Goal: Information Seeking & Learning: Learn about a topic

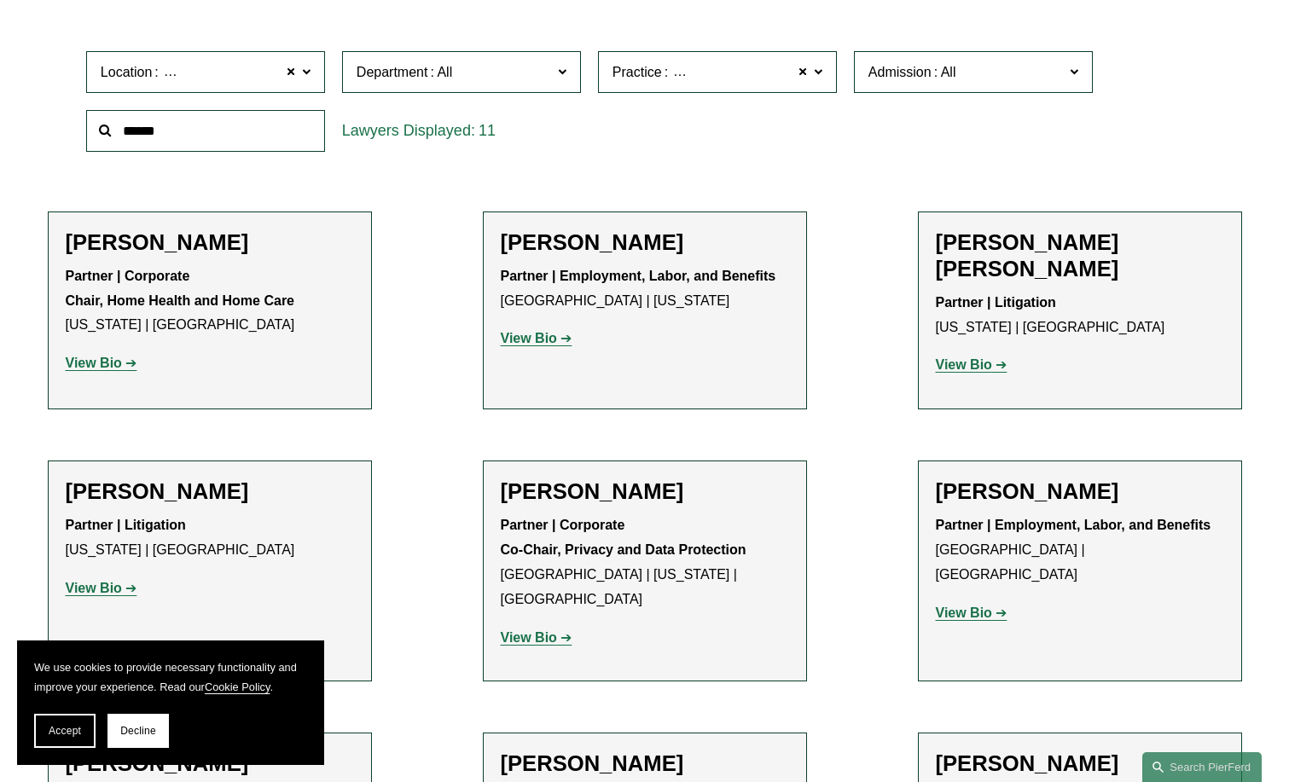
scroll to position [597, 0]
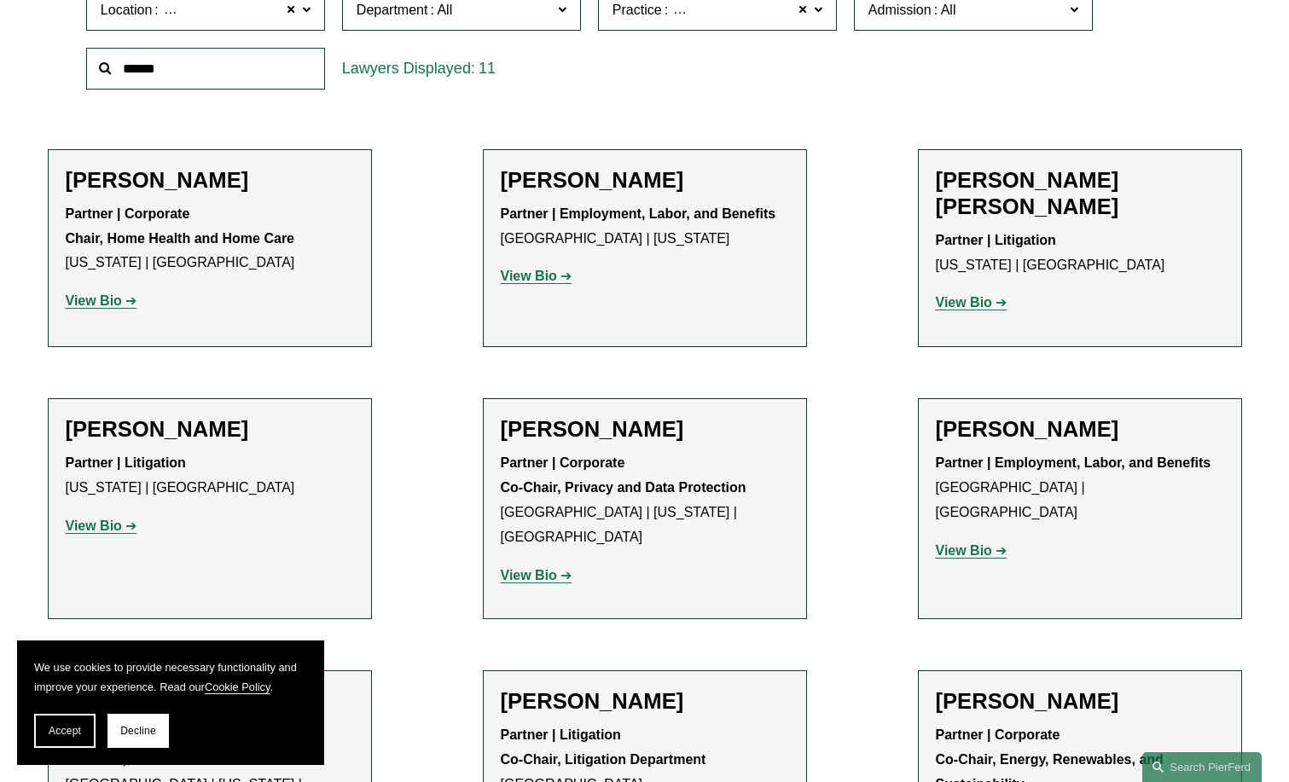
click at [982, 291] on p "View Bio" at bounding box center [1080, 303] width 288 height 25
click at [965, 295] on strong "View Bio" at bounding box center [964, 302] width 56 height 15
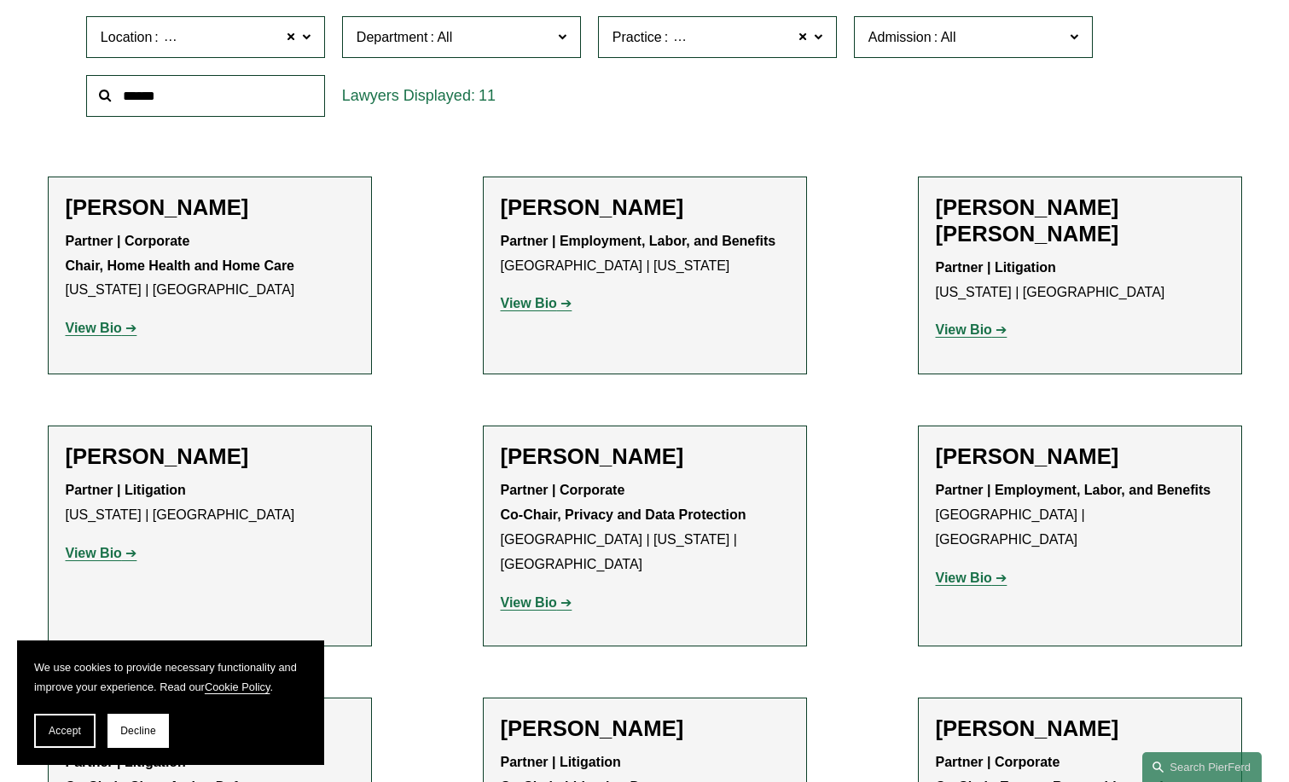
drag, startPoint x: 1049, startPoint y: 181, endPoint x: 560, endPoint y: 305, distance: 504.4
click at [560, 305] on link "View Bio" at bounding box center [537, 303] width 72 height 15
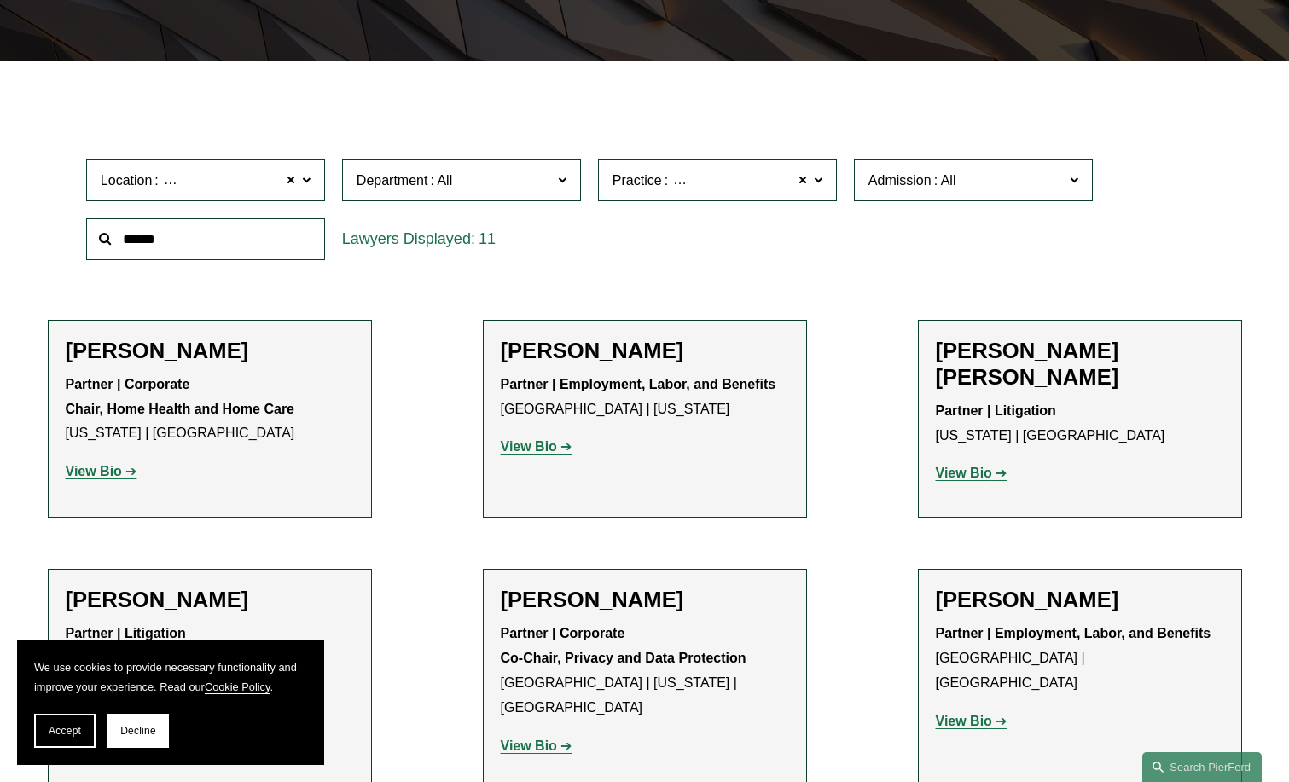
scroll to position [443, 0]
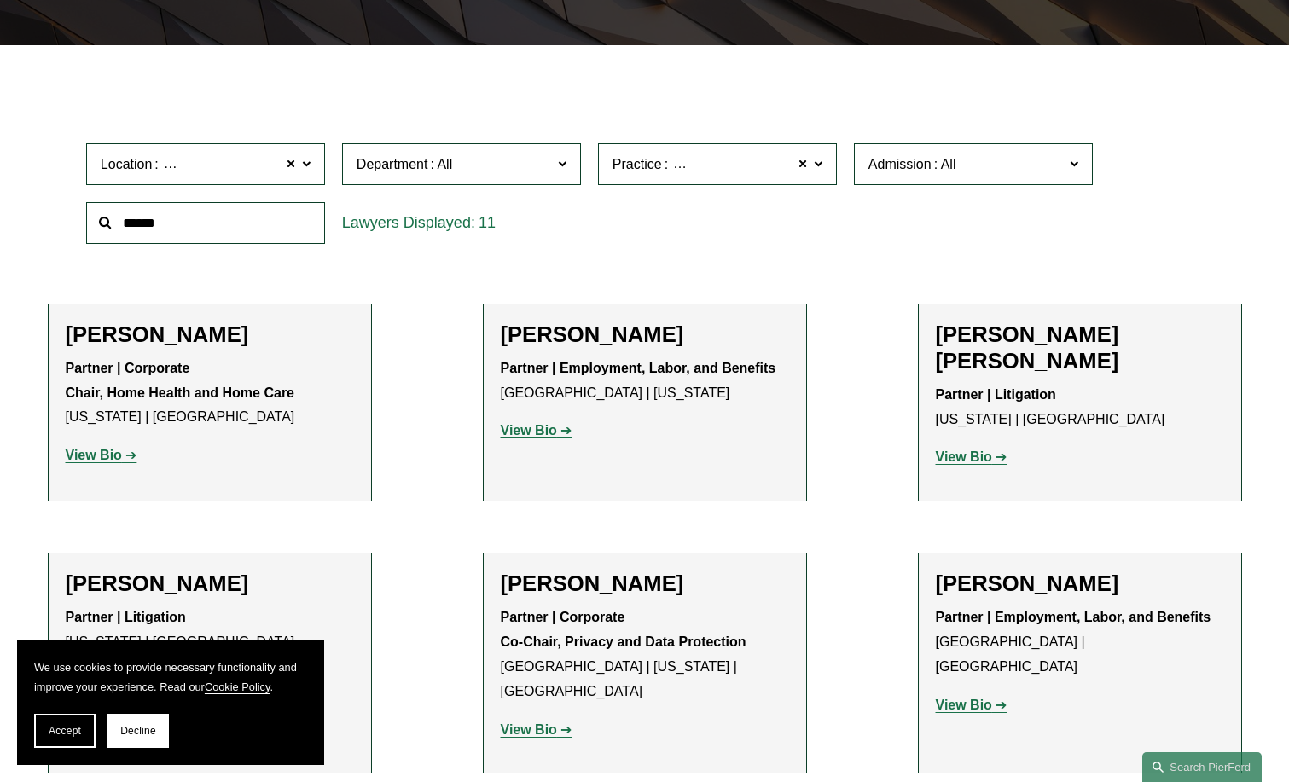
click at [258, 165] on span "Location Princeton" at bounding box center [198, 164] width 195 height 23
click at [0, 0] on link "Atlanta" at bounding box center [0, 0] width 0 height 0
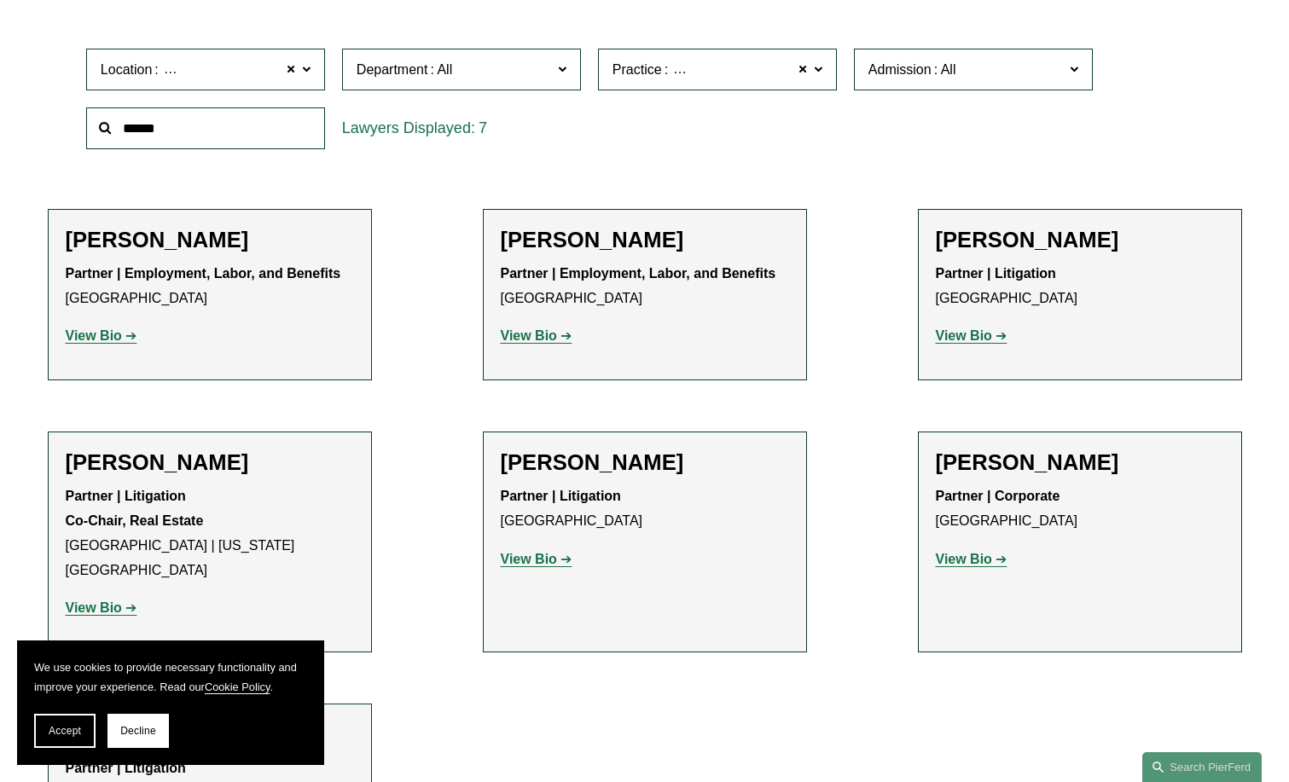
scroll to position [387, 0]
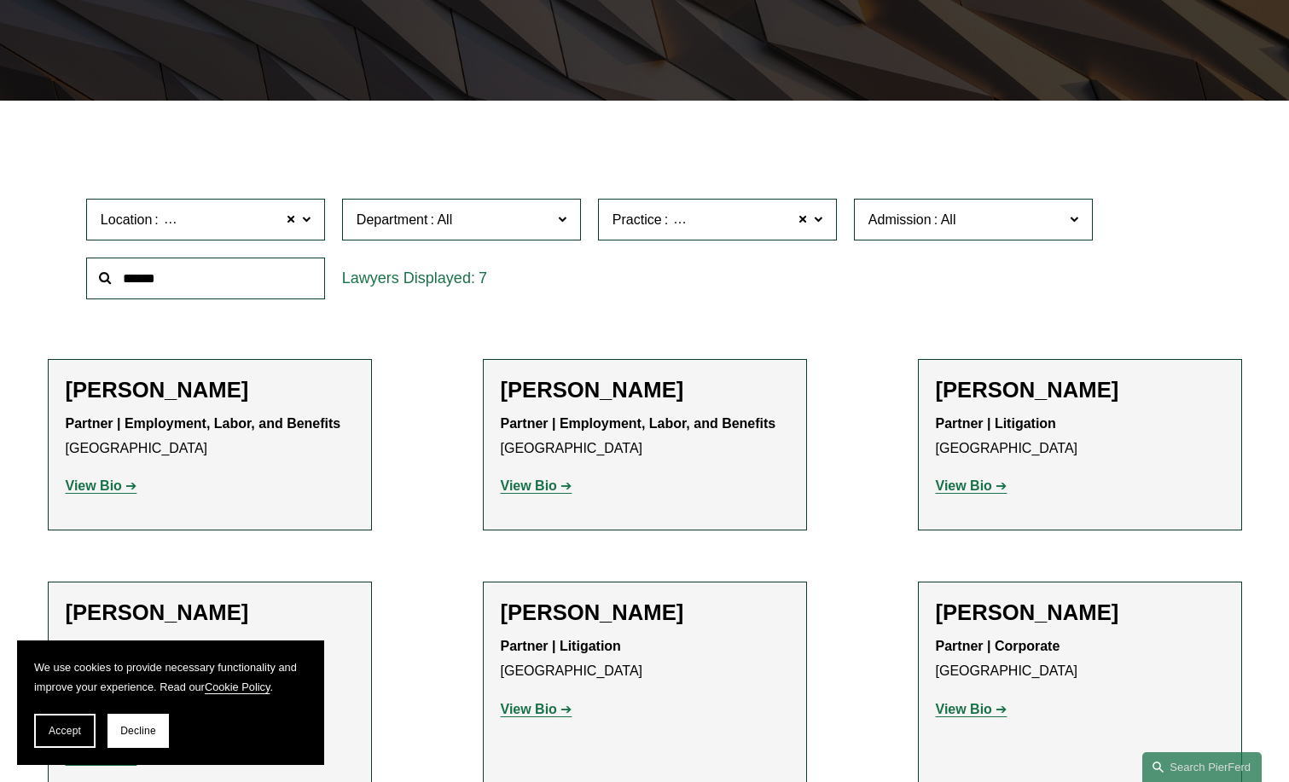
click at [274, 229] on span "Location Atlanta" at bounding box center [198, 219] width 195 height 23
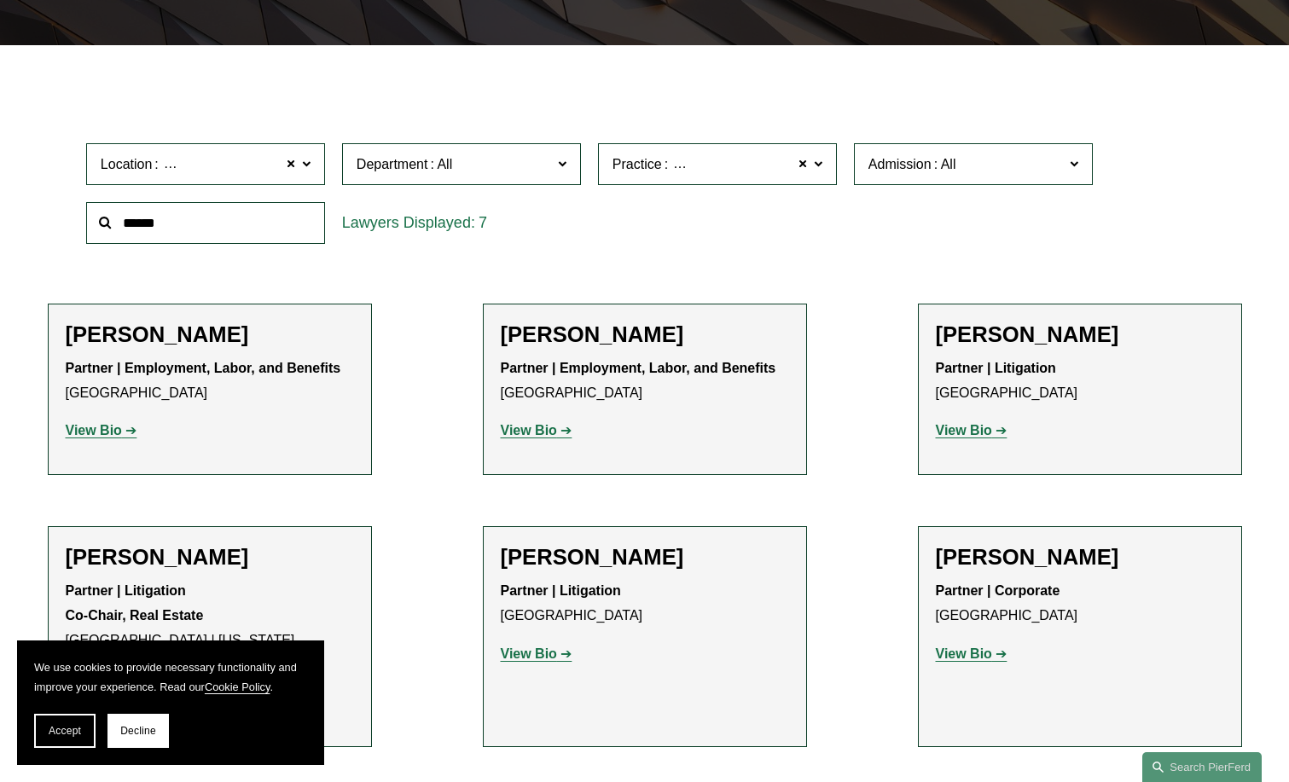
scroll to position [540, 0]
click at [0, 0] on link "London" at bounding box center [0, 0] width 0 height 0
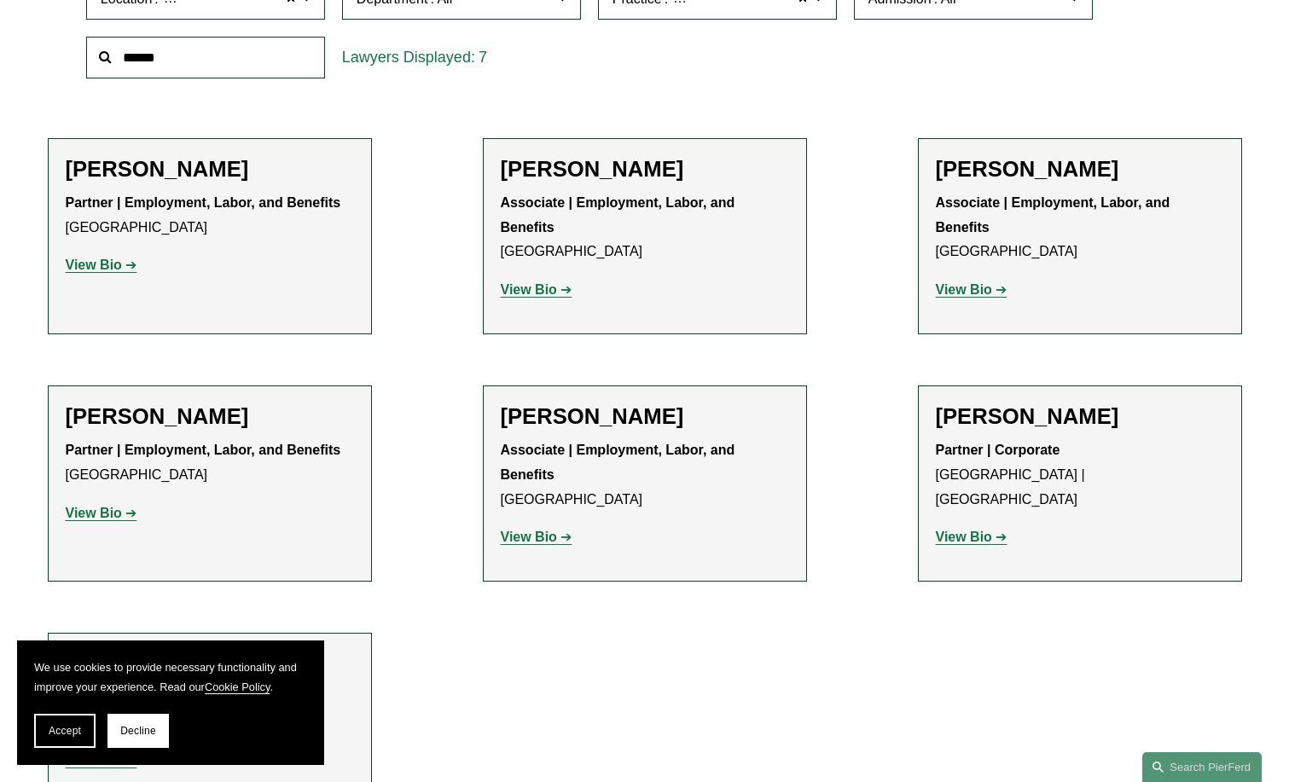
scroll to position [293, 0]
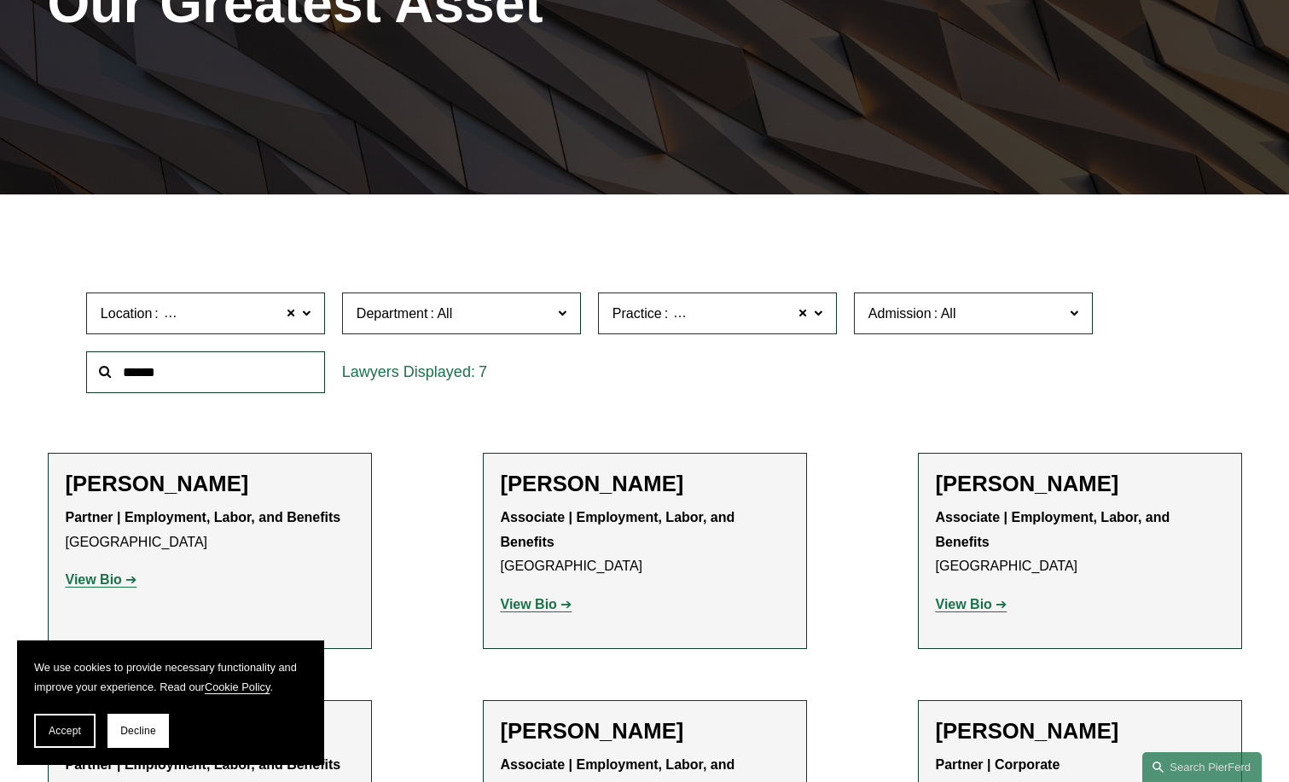
click at [182, 377] on input "text" at bounding box center [205, 372] width 239 height 42
click at [193, 316] on span "London" at bounding box center [232, 314] width 142 height 22
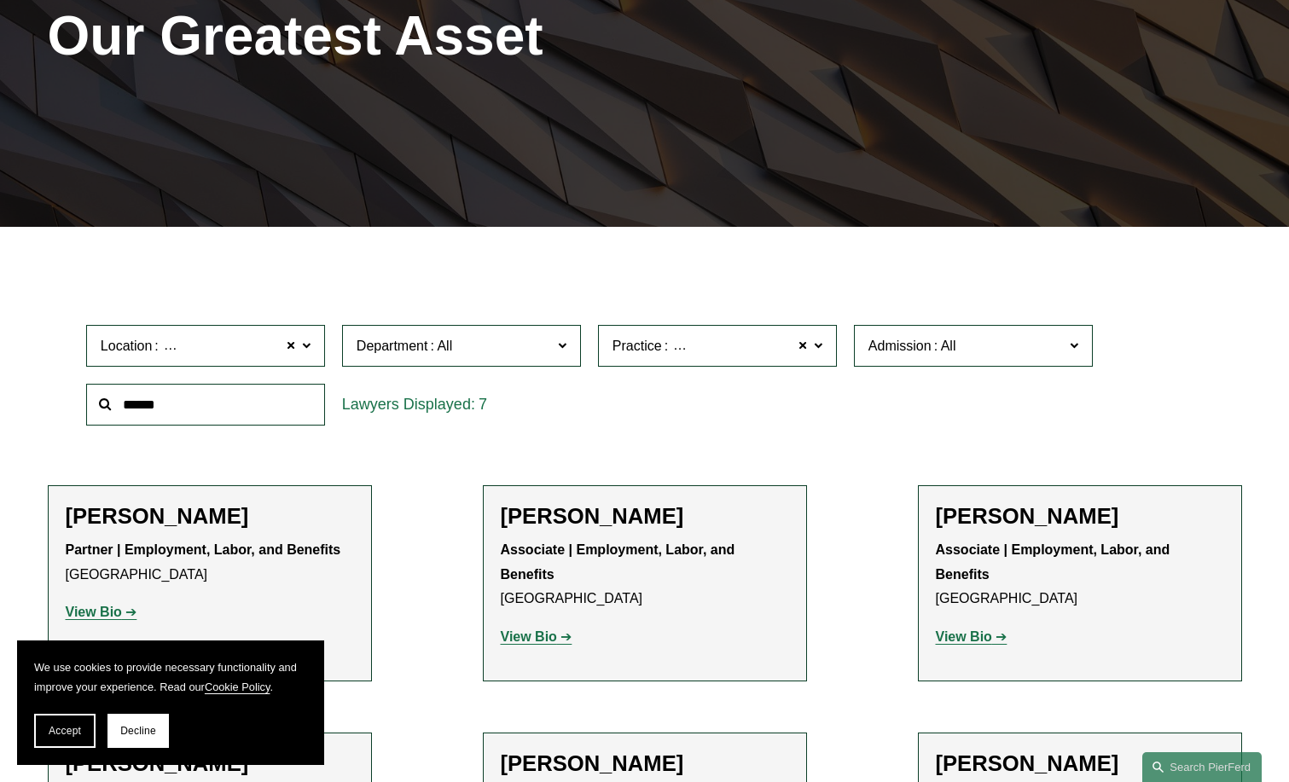
click at [0, 0] on link "All" at bounding box center [0, 0] width 0 height 0
click at [160, 401] on input "text" at bounding box center [205, 405] width 239 height 42
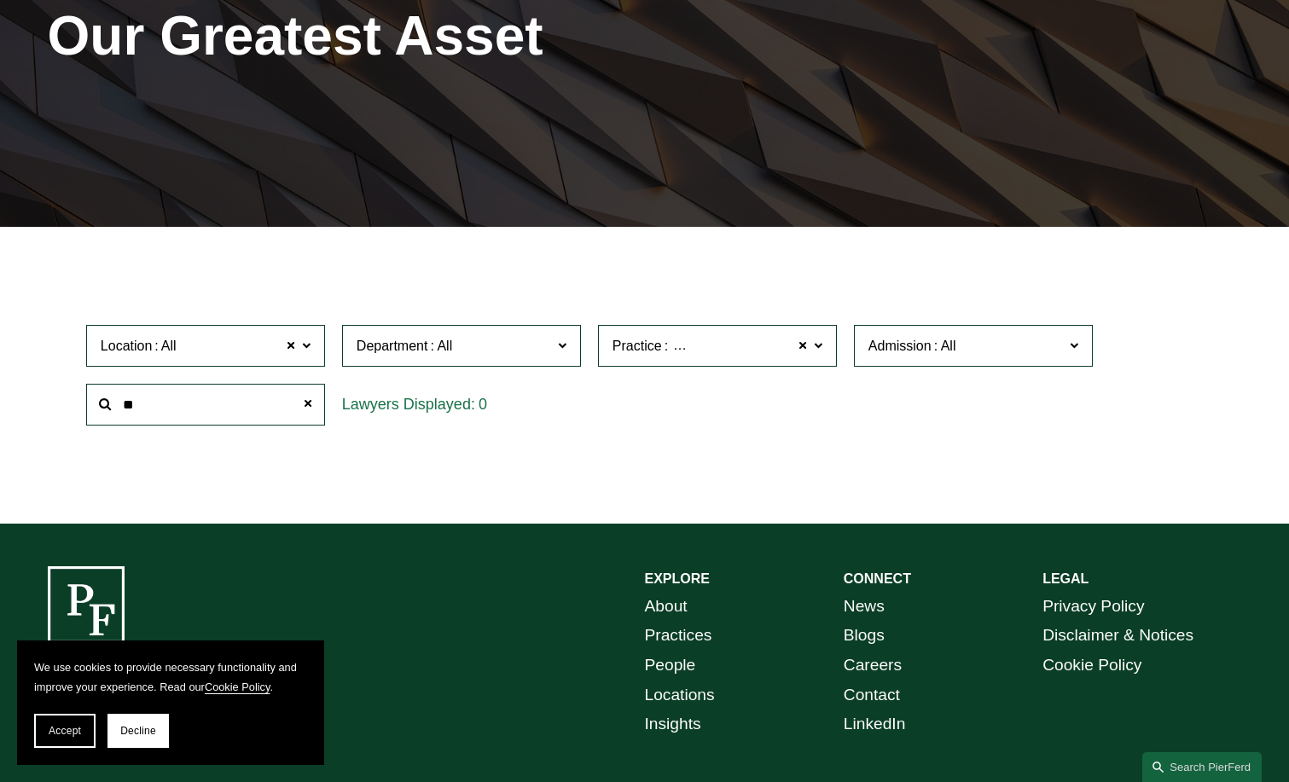
type input "*"
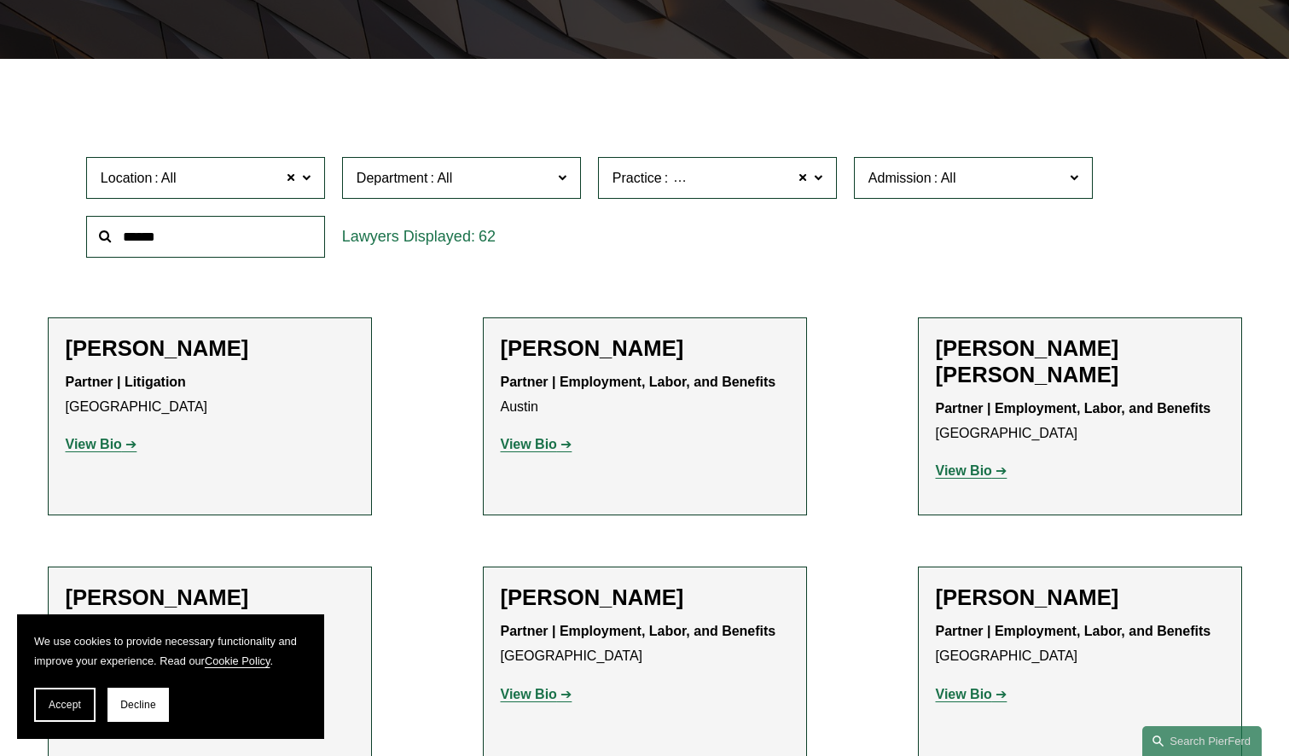
scroll to position [459, 0]
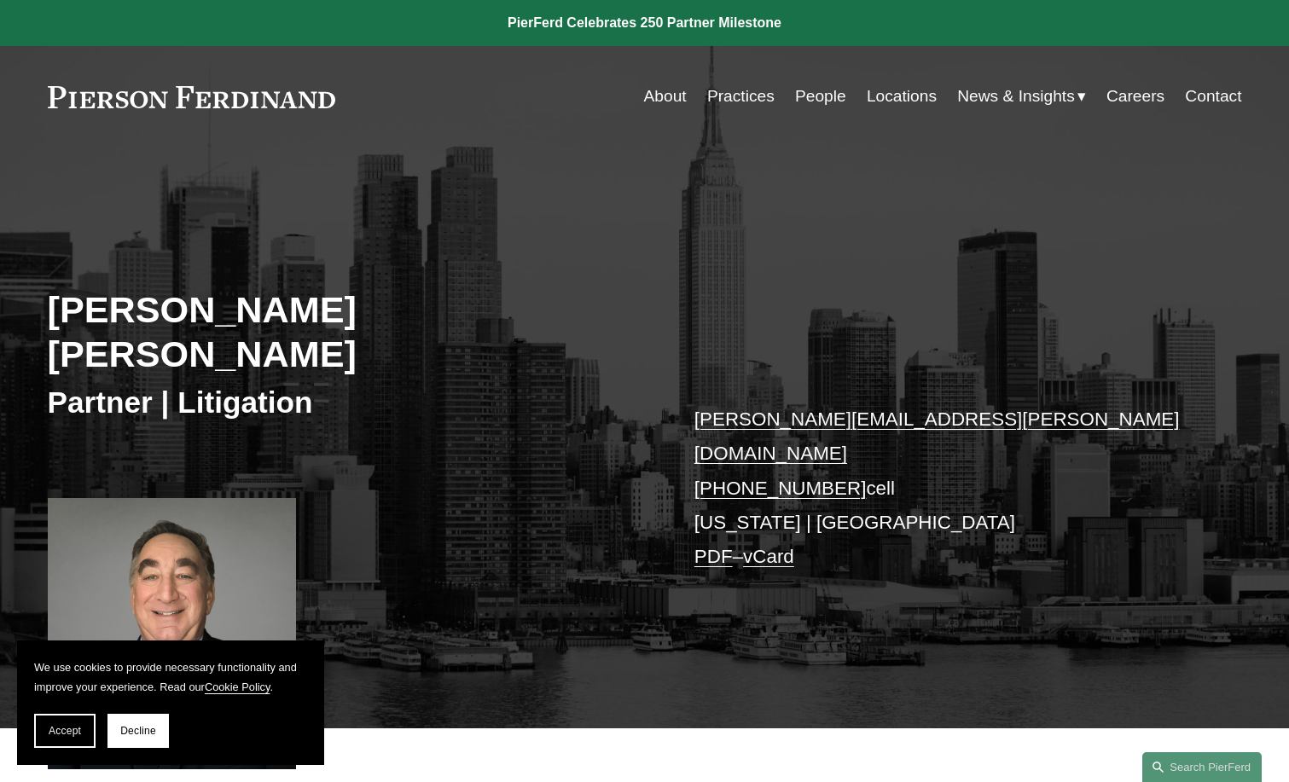
scroll to position [337, 0]
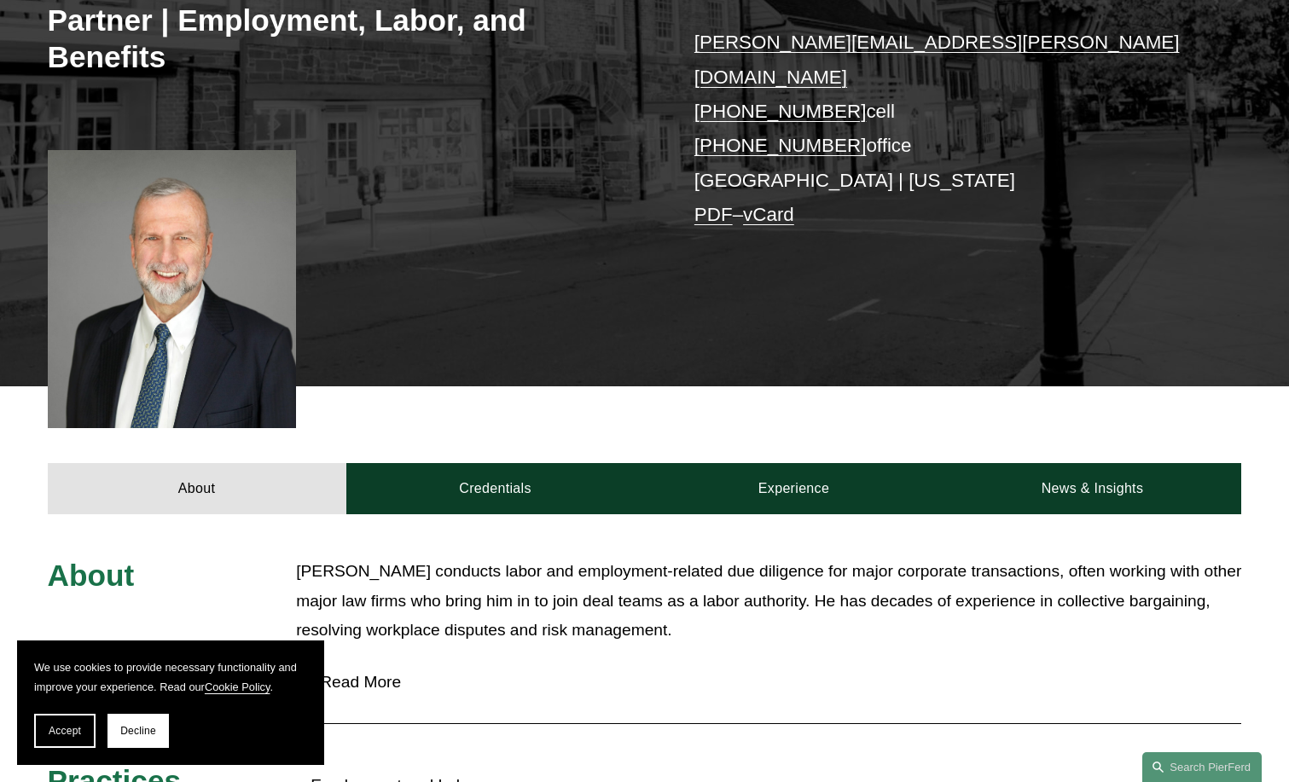
scroll to position [548, 0]
